Goal: Transaction & Acquisition: Purchase product/service

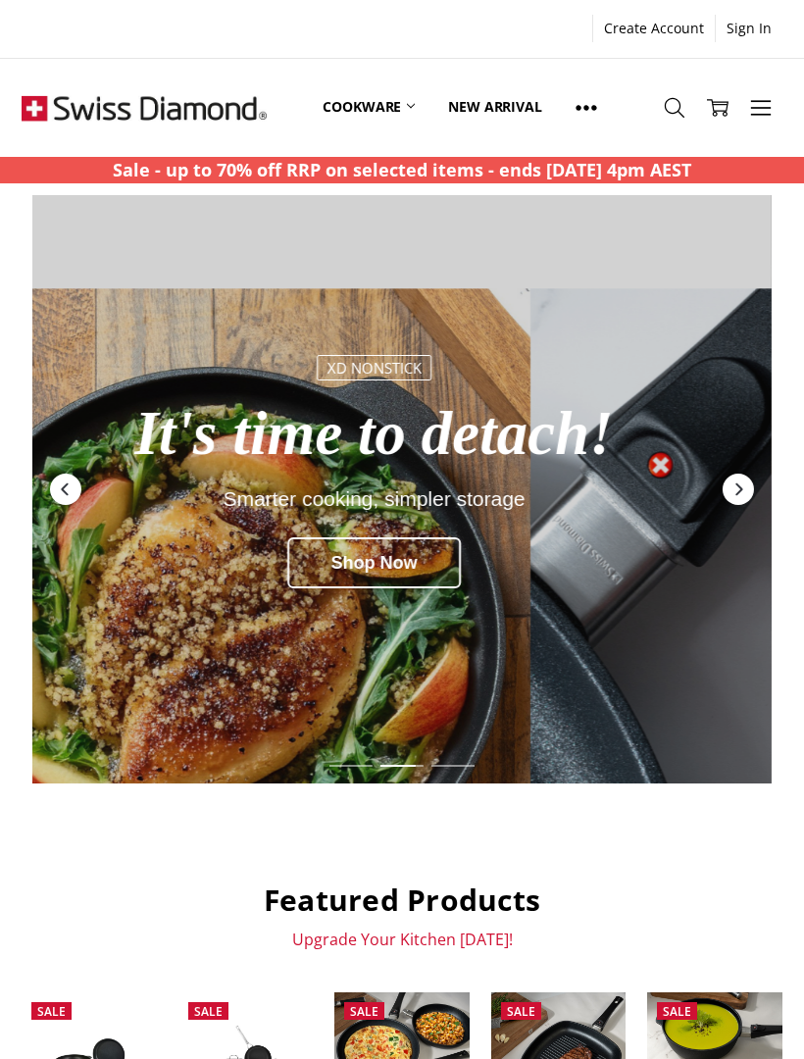
click at [411, 94] on link "Cookware" at bounding box center [368, 107] width 125 height 87
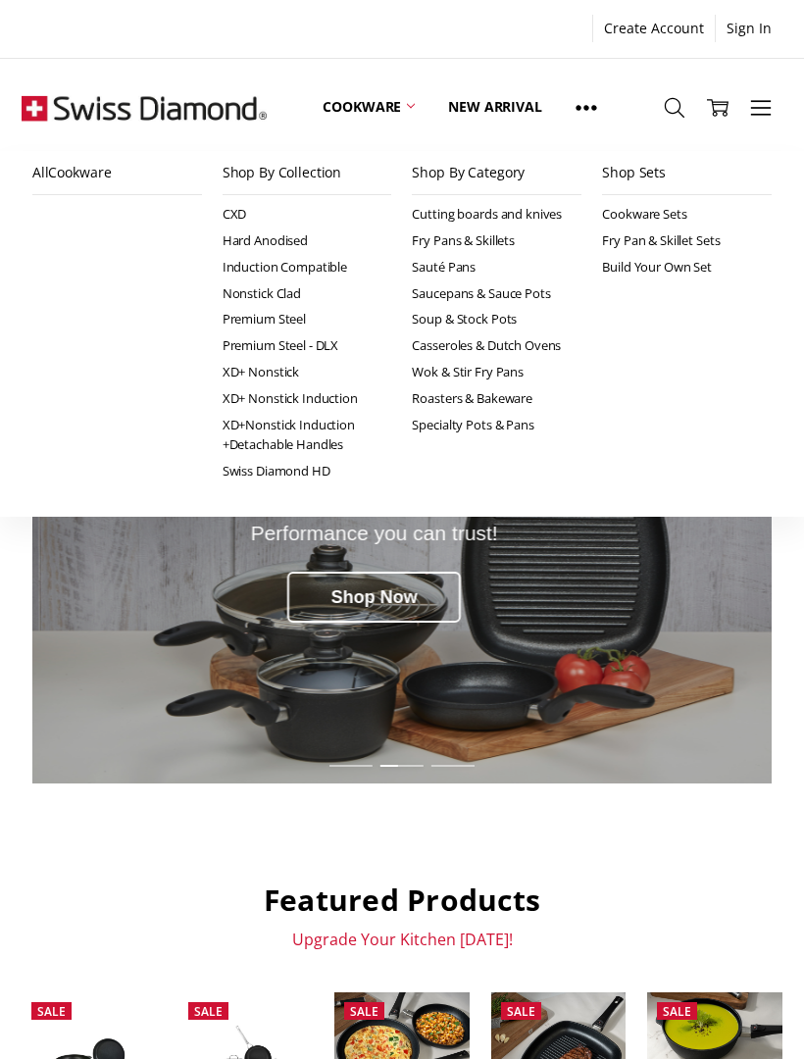
click at [497, 240] on link "Fry Pans & Skillets" at bounding box center [497, 240] width 170 height 26
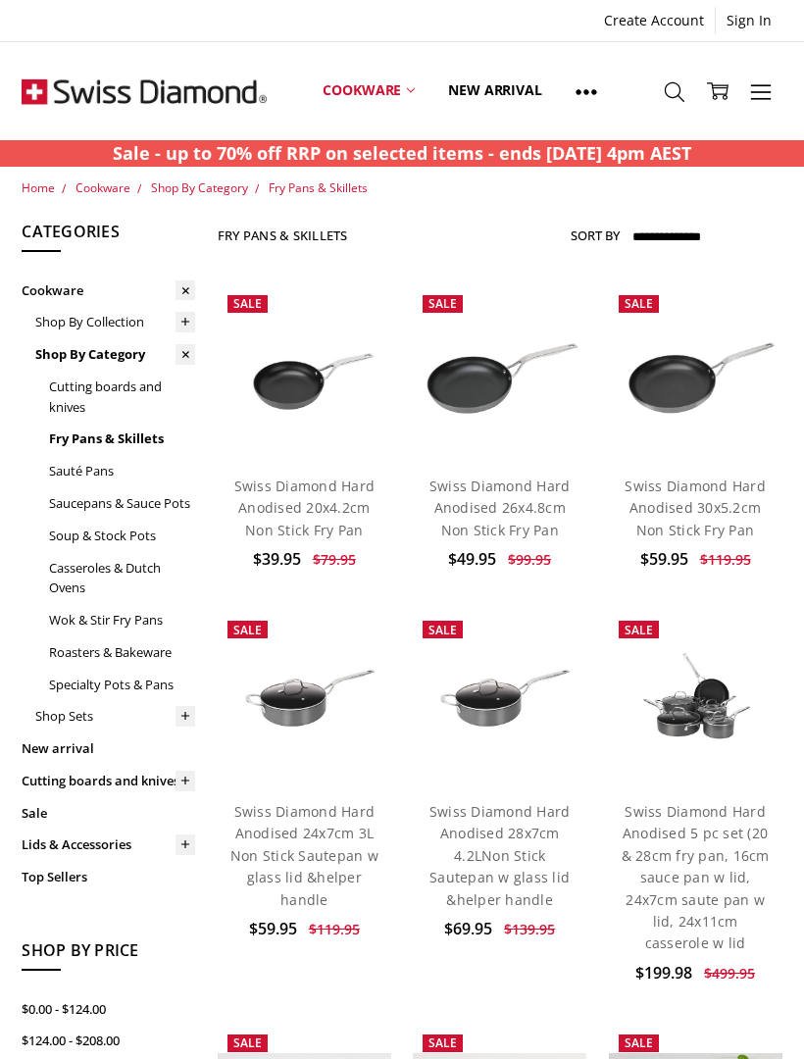
click at [179, 333] on link at bounding box center [185, 322] width 21 height 32
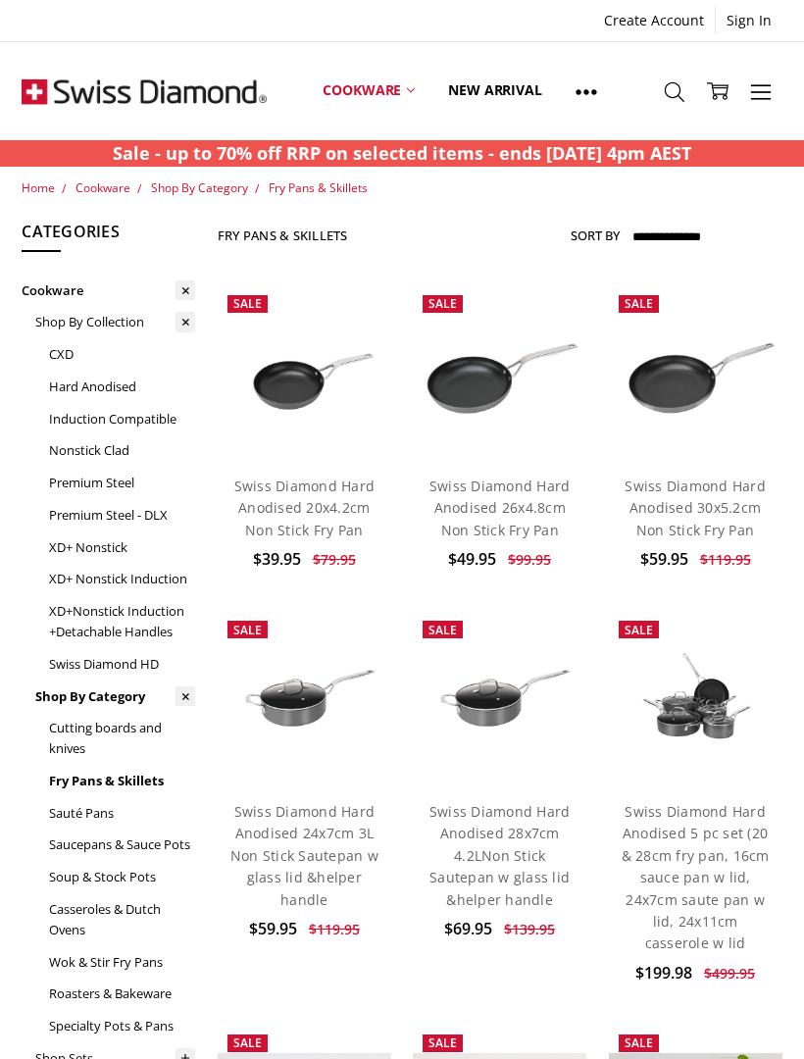
click at [132, 581] on link "XD+ Nonstick Induction" at bounding box center [122, 579] width 146 height 32
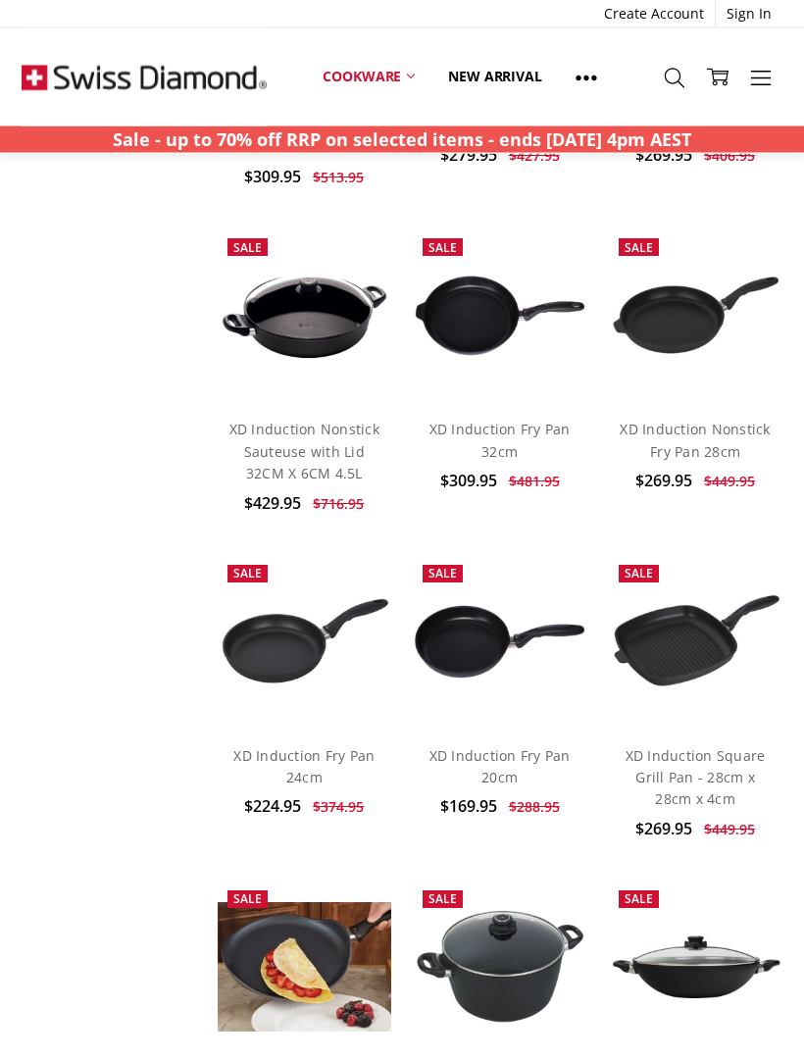
scroll to position [1469, 0]
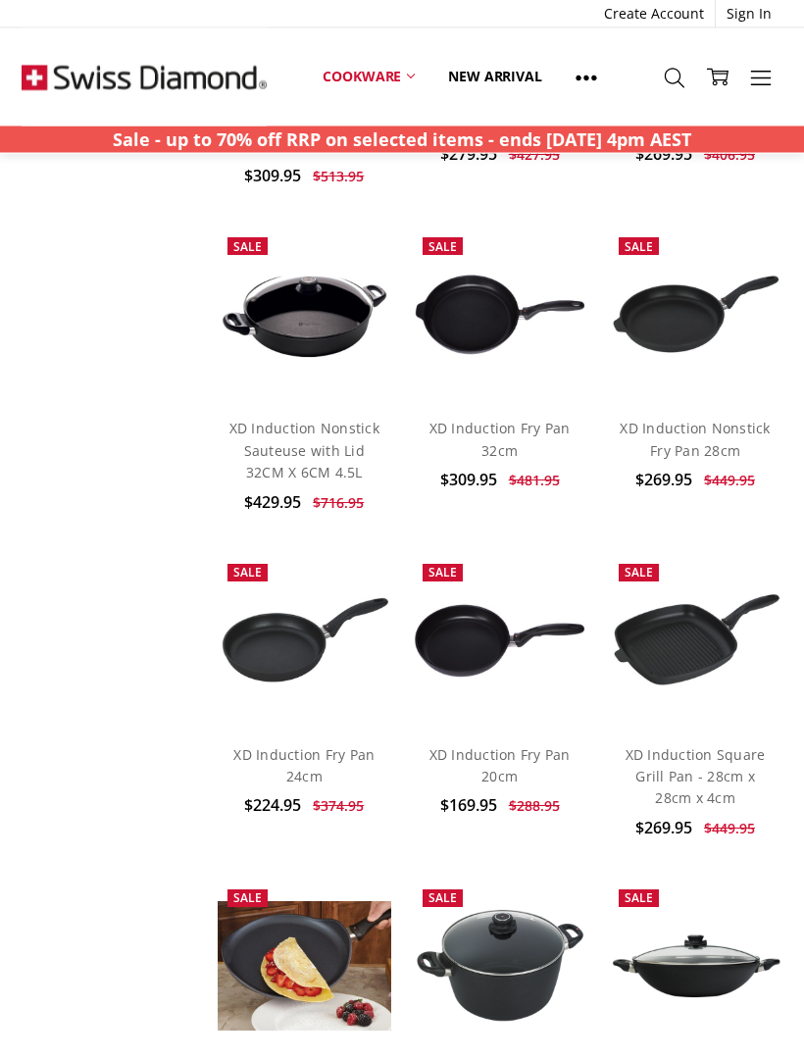
click at [300, 746] on link "XD Induction Fry Pan 24cm" at bounding box center [303, 766] width 141 height 40
